Goal: Information Seeking & Learning: Learn about a topic

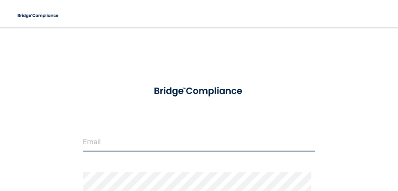
click at [116, 145] on input "email" at bounding box center [199, 141] width 233 height 19
type input "[EMAIL_ADDRESS][DOMAIN_NAME]"
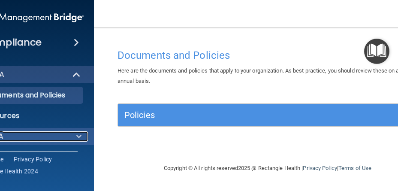
click at [81, 134] on span at bounding box center [78, 136] width 5 height 10
click at [78, 135] on span at bounding box center [78, 136] width 5 height 10
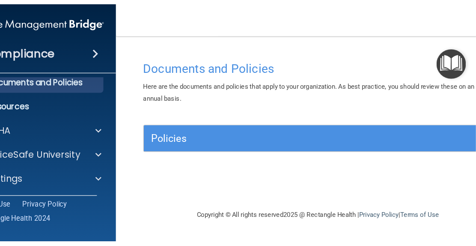
scroll to position [29, 0]
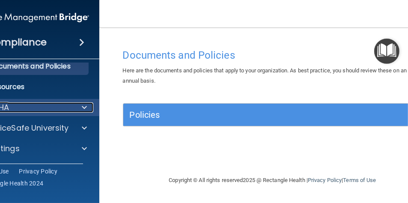
click at [83, 107] on span at bounding box center [84, 107] width 5 height 10
click at [84, 108] on span at bounding box center [84, 107] width 5 height 10
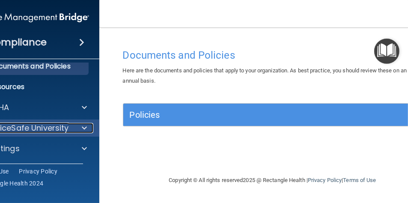
click at [84, 128] on span at bounding box center [84, 128] width 5 height 10
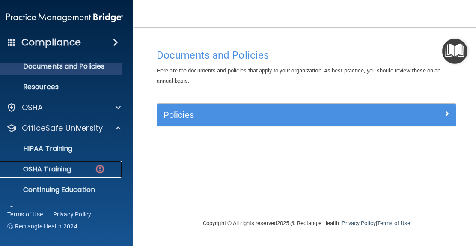
click at [51, 166] on p "OSHA Training" at bounding box center [36, 169] width 69 height 9
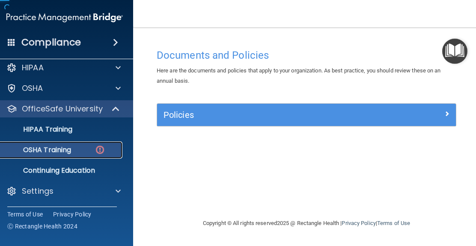
scroll to position [7, 0]
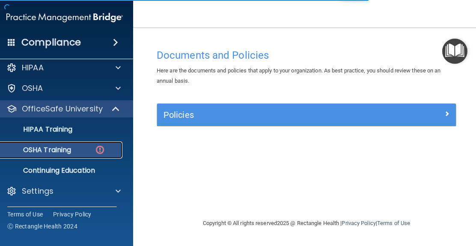
click at [100, 147] on img at bounding box center [100, 149] width 11 height 11
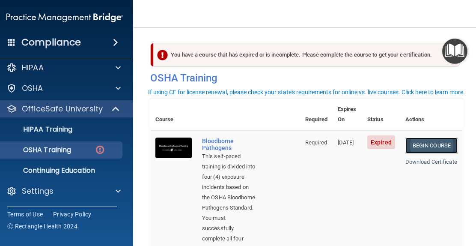
click at [397, 138] on link "Begin Course" at bounding box center [432, 146] width 52 height 16
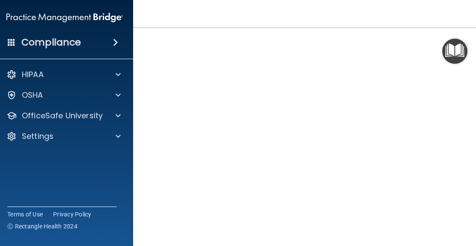
click at [444, 56] on img "Open Resource Center" at bounding box center [455, 51] width 25 height 25
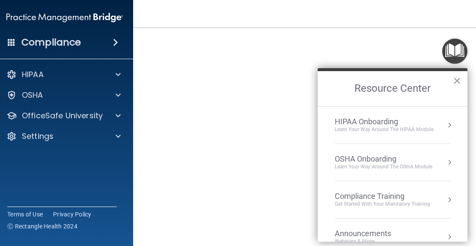
click at [457, 79] on button "×" at bounding box center [457, 81] width 8 height 14
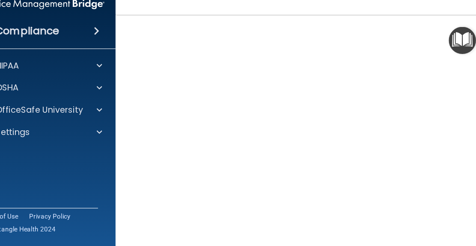
scroll to position [32, 0]
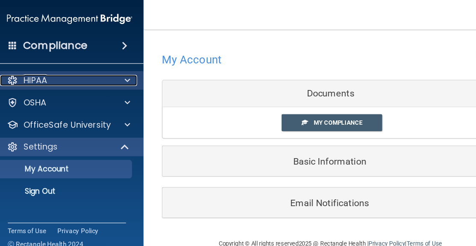
click at [120, 75] on span at bounding box center [118, 74] width 5 height 10
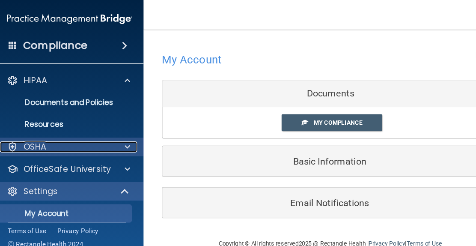
click at [117, 135] on span at bounding box center [118, 136] width 5 height 10
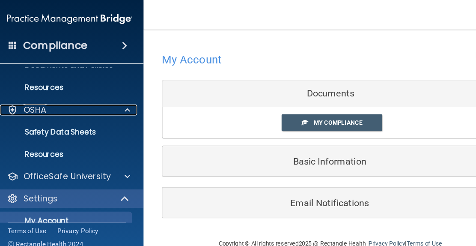
scroll to position [51, 0]
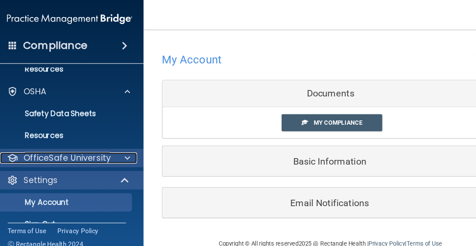
click at [121, 147] on div at bounding box center [116, 146] width 21 height 10
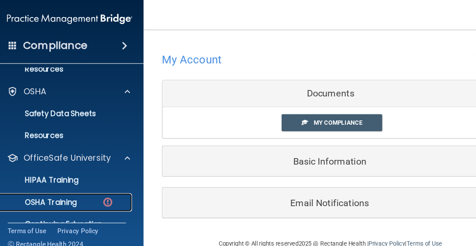
click at [102, 187] on img at bounding box center [100, 187] width 11 height 11
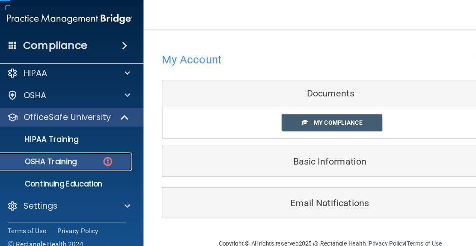
scroll to position [7, 0]
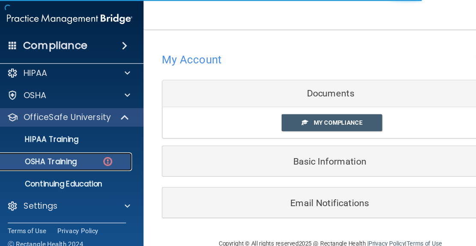
click at [98, 152] on img at bounding box center [100, 149] width 11 height 11
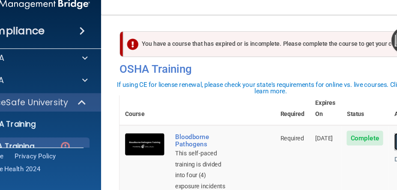
click at [366, 138] on link "Begin Course" at bounding box center [392, 146] width 52 height 16
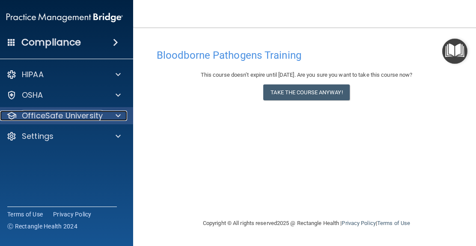
click at [118, 114] on span at bounding box center [118, 116] width 5 height 10
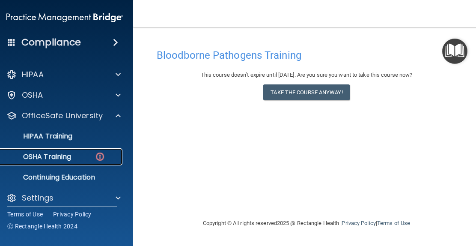
click at [100, 154] on img at bounding box center [100, 156] width 11 height 11
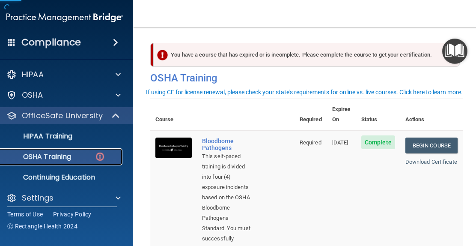
click at [100, 156] on div "OSHA Training" at bounding box center [60, 157] width 117 height 9
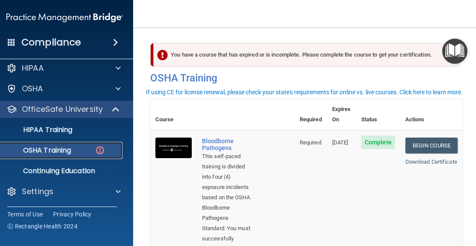
scroll to position [7, 0]
click at [358, 190] on td "Complete" at bounding box center [378, 236] width 44 height 213
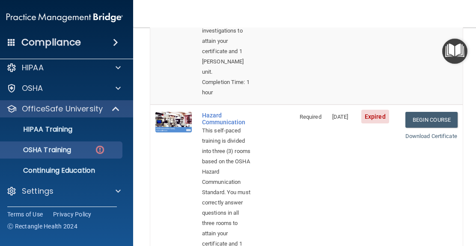
scroll to position [240, 0]
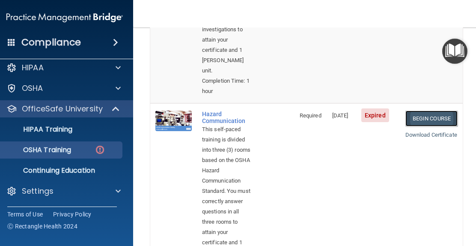
click at [397, 118] on link "Begin Course" at bounding box center [432, 119] width 52 height 16
click at [327, 190] on td "[DATE]" at bounding box center [341, 199] width 29 height 192
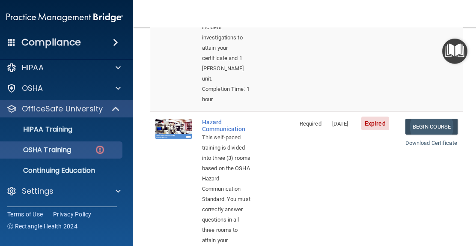
scroll to position [231, 0]
drag, startPoint x: 358, startPoint y: 166, endPoint x: 350, endPoint y: 198, distance: 33.0
click at [350, 190] on td "[DATE]" at bounding box center [341, 208] width 29 height 192
click at [158, 78] on td at bounding box center [173, 5] width 47 height 213
click at [150, 80] on td at bounding box center [173, 5] width 47 height 213
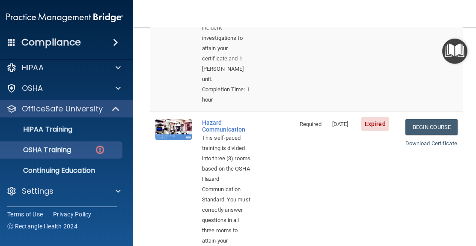
drag, startPoint x: 150, startPoint y: 80, endPoint x: 147, endPoint y: 86, distance: 7.1
click at [150, 86] on td at bounding box center [173, 5] width 47 height 213
drag, startPoint x: 147, startPoint y: 86, endPoint x: 148, endPoint y: 91, distance: 5.0
click at [150, 92] on td at bounding box center [173, 5] width 47 height 213
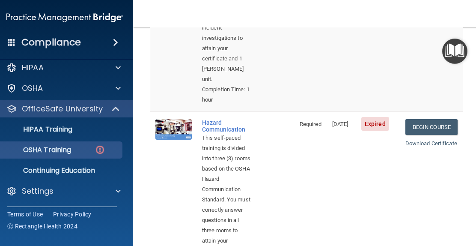
click at [158, 77] on td at bounding box center [173, 5] width 47 height 213
click at [160, 71] on td at bounding box center [173, 5] width 47 height 213
drag, startPoint x: 195, startPoint y: 112, endPoint x: 164, endPoint y: 68, distance: 54.4
click at [164, 68] on td at bounding box center [173, 5] width 47 height 213
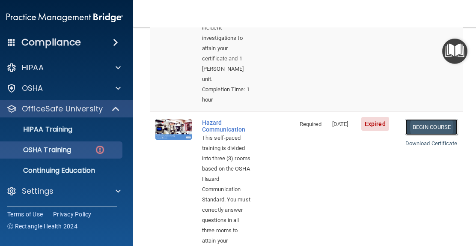
click at [397, 126] on link "Begin Course" at bounding box center [432, 127] width 52 height 16
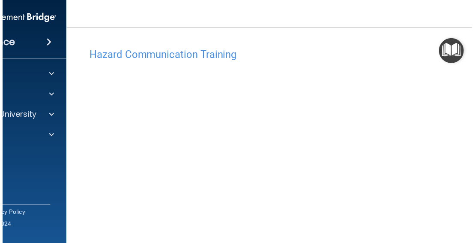
scroll to position [54, 0]
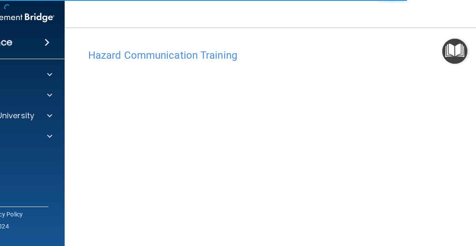
scroll to position [54, 0]
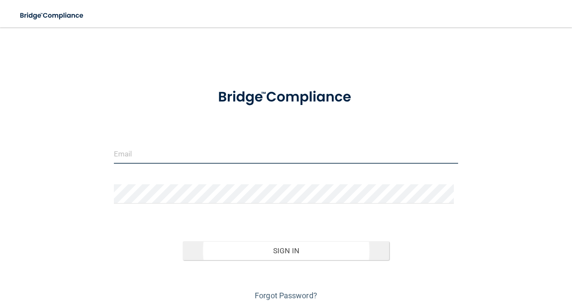
type input "[EMAIL_ADDRESS][DOMAIN_NAME]"
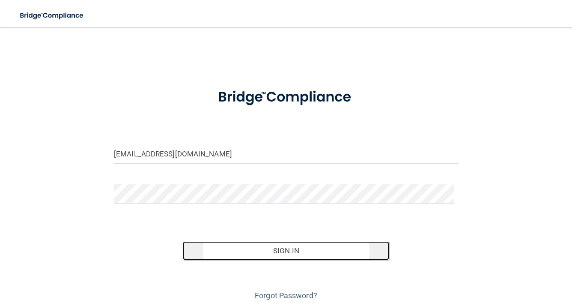
click at [273, 248] on button "Sign In" at bounding box center [286, 250] width 207 height 19
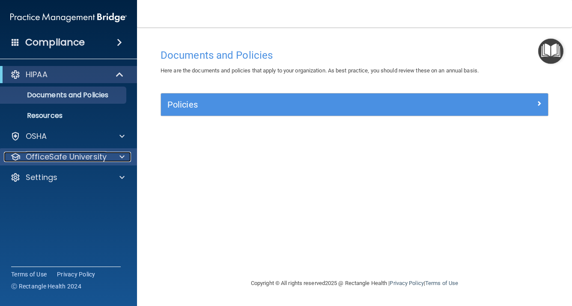
click at [119, 158] on div at bounding box center [120, 157] width 21 height 10
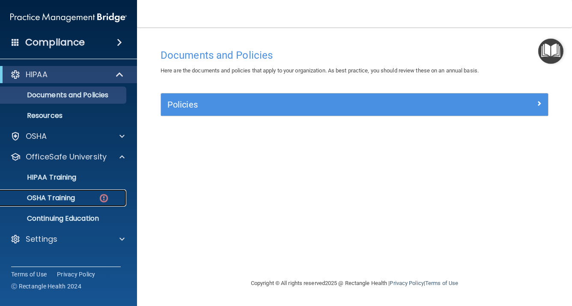
click at [103, 196] on img at bounding box center [104, 198] width 11 height 11
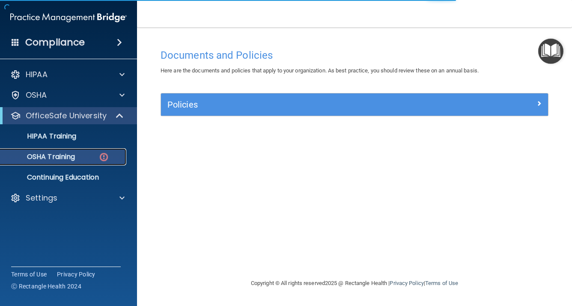
click at [105, 158] on img at bounding box center [104, 157] width 11 height 11
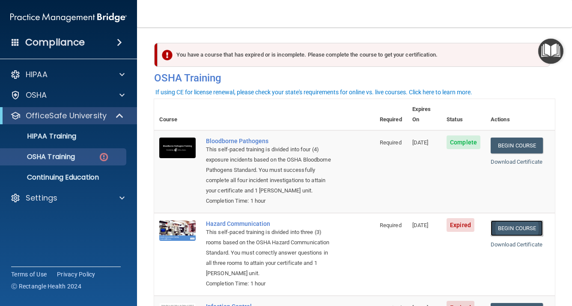
click at [502, 225] on link "Begin Course" at bounding box center [517, 228] width 52 height 16
